Goal: Task Accomplishment & Management: Manage account settings

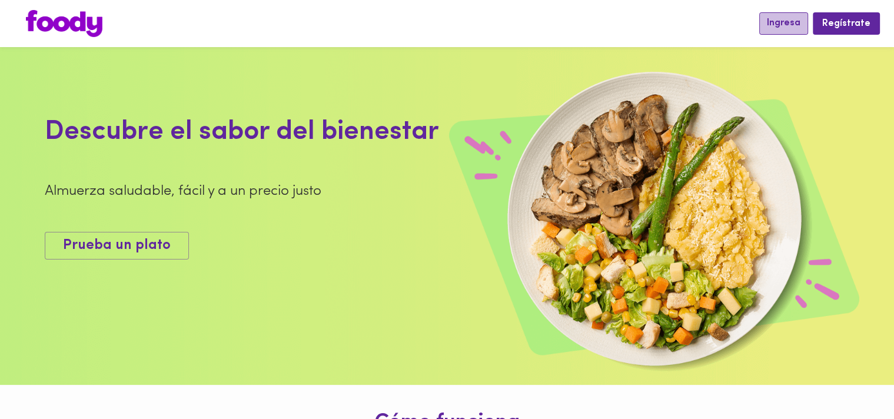
click at [800, 31] on button "Ingresa" at bounding box center [783, 23] width 49 height 22
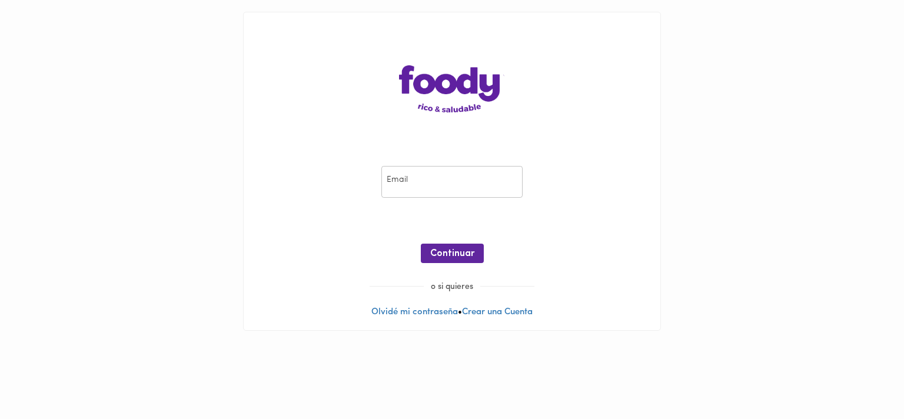
click at [425, 198] on div "Email Email" at bounding box center [451, 182] width 147 height 38
click at [393, 181] on input "email" at bounding box center [451, 182] width 141 height 32
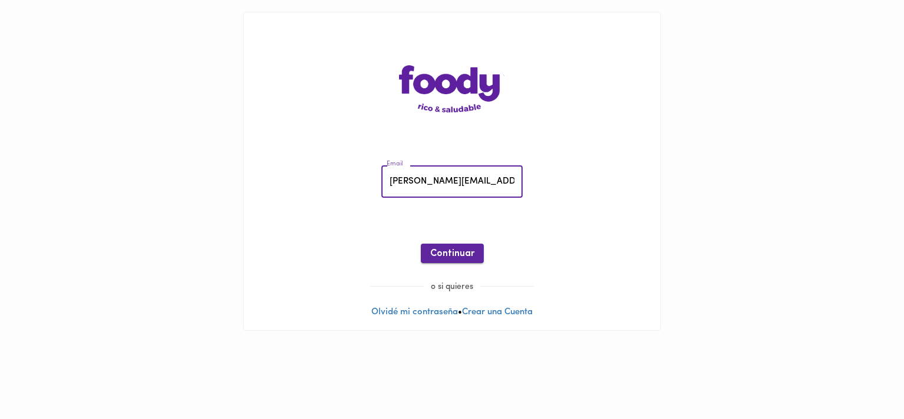
type input "[PERSON_NAME][EMAIL_ADDRESS][DOMAIN_NAME]"
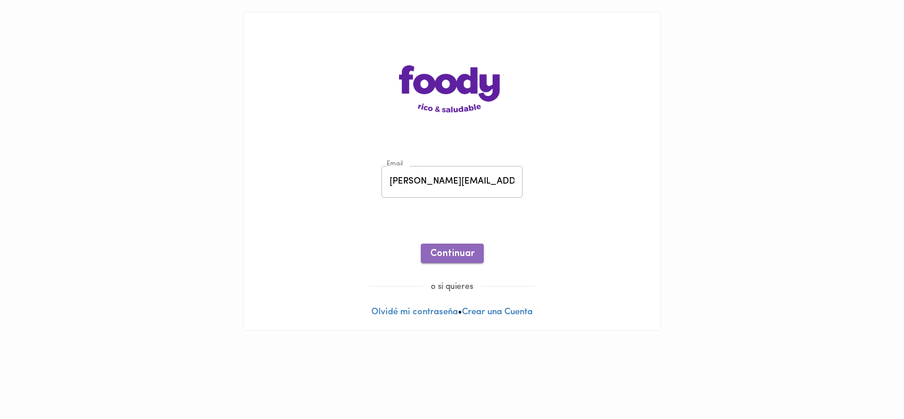
click at [463, 261] on button "Continuar" at bounding box center [452, 253] width 63 height 19
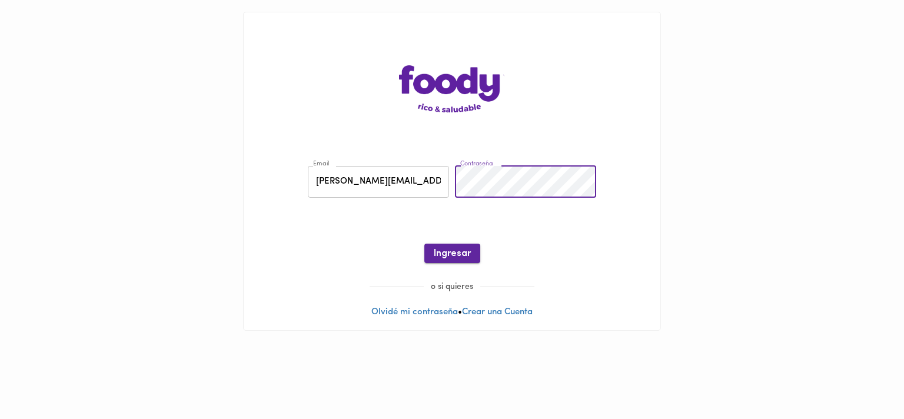
click at [453, 255] on span "Ingresar" at bounding box center [452, 253] width 37 height 11
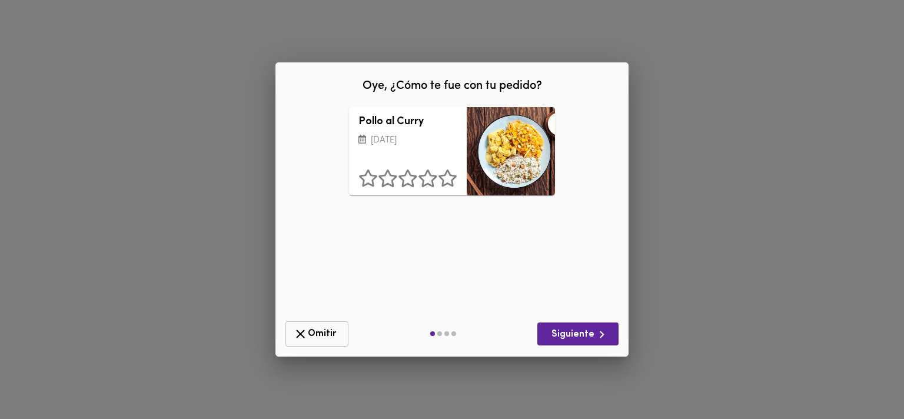
drag, startPoint x: 292, startPoint y: 353, endPoint x: 332, endPoint y: 323, distance: 50.0
click at [332, 323] on div "Omitir Siguiente" at bounding box center [452, 334] width 352 height 44
click at [332, 323] on button "Omitir" at bounding box center [316, 333] width 63 height 25
